Goal: Transaction & Acquisition: Purchase product/service

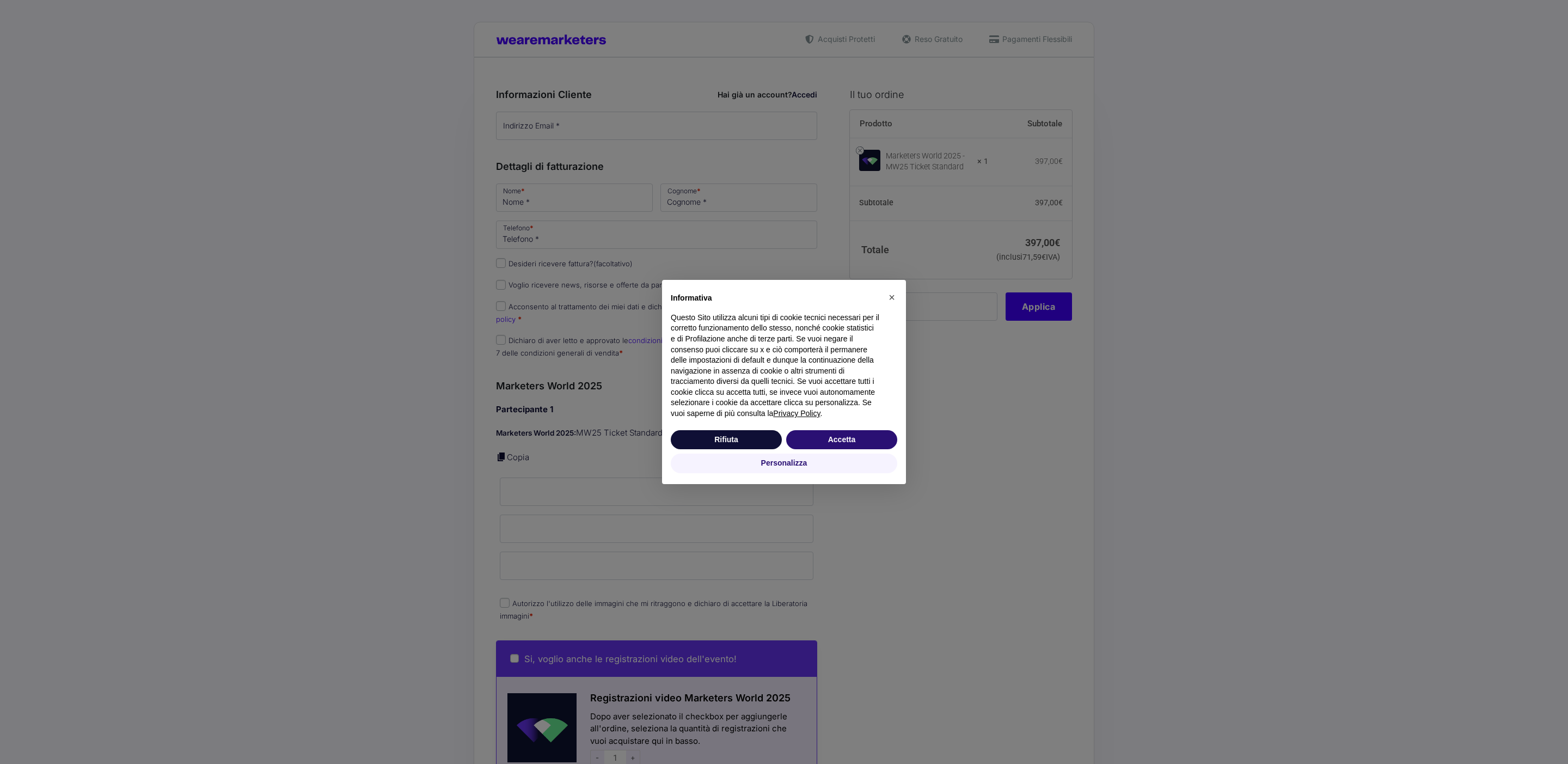
type input "Flavia"
type input "Preka"
type input "3492360691"
type input "MW25MASTER0a?2;"
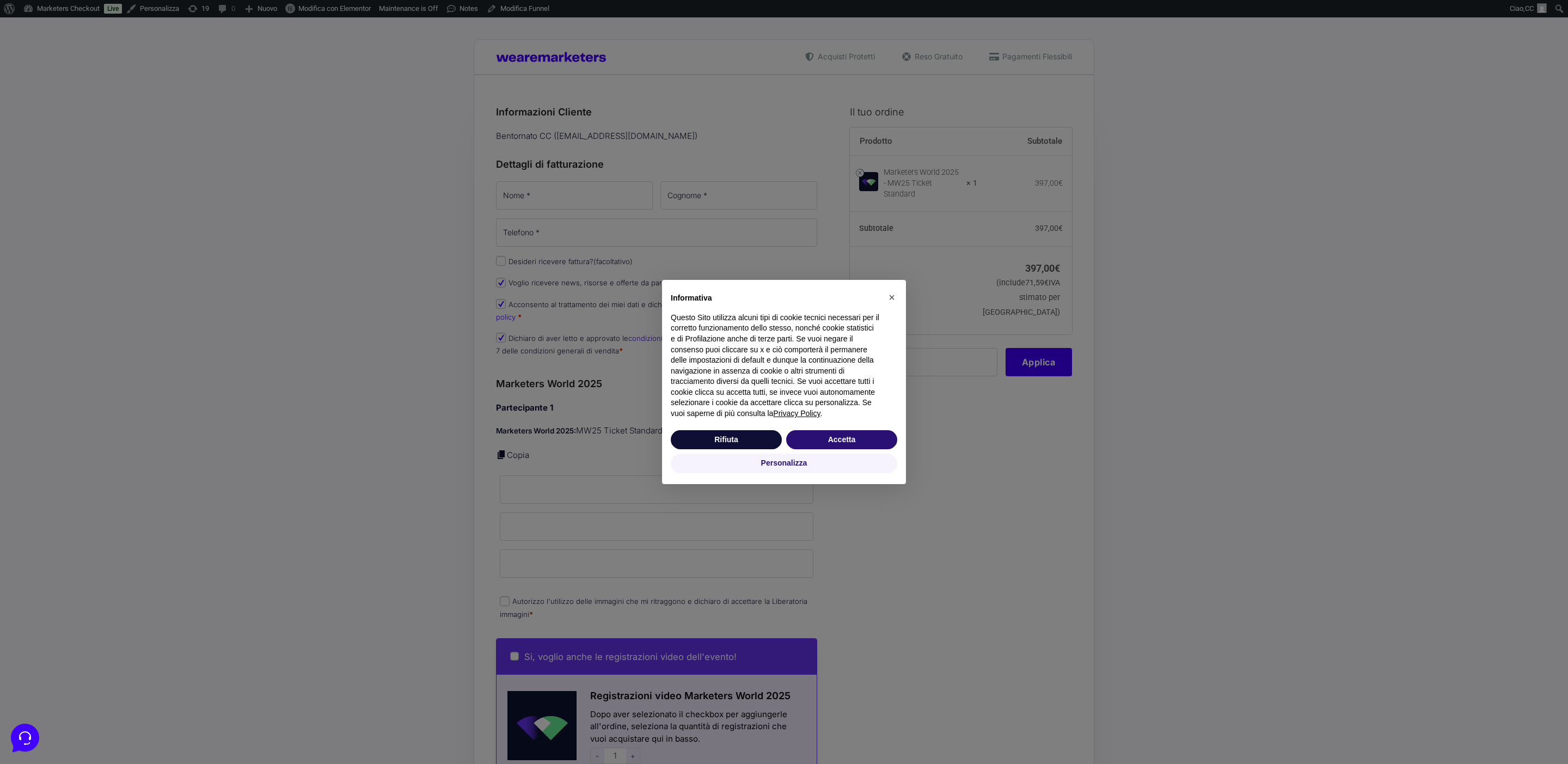
click at [862, 452] on div "Rifiuta Accetta" at bounding box center [783, 440] width 226 height 24
click at [857, 444] on button "Accetta" at bounding box center [841, 440] width 111 height 20
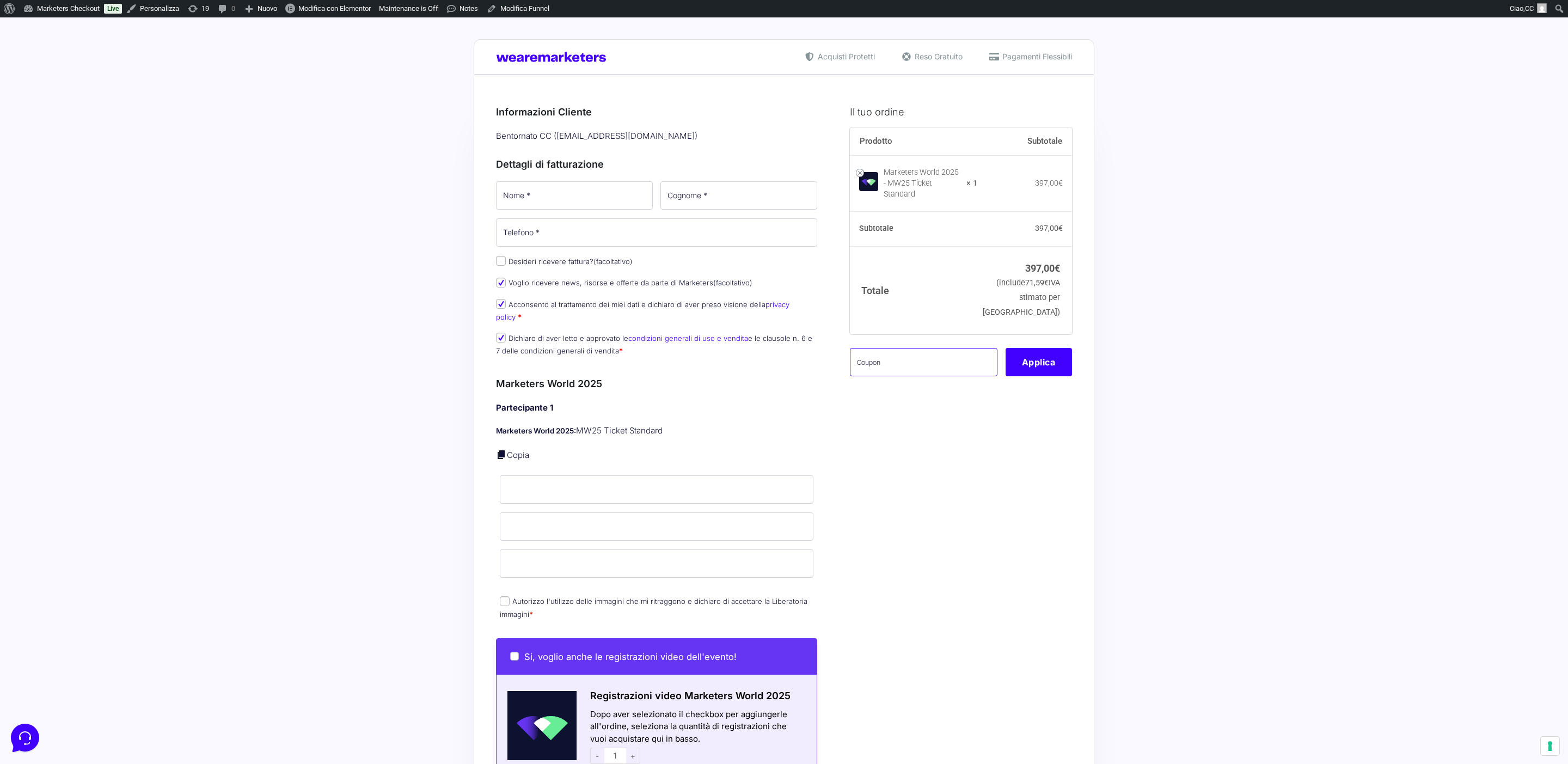
click at [923, 353] on input "text" at bounding box center [923, 362] width 147 height 28
paste input "mrk100offmwtest"
type input "mrk100offmwtest"
click at [1039, 357] on button "Applica" at bounding box center [1038, 362] width 66 height 28
